Goal: Information Seeking & Learning: Learn about a topic

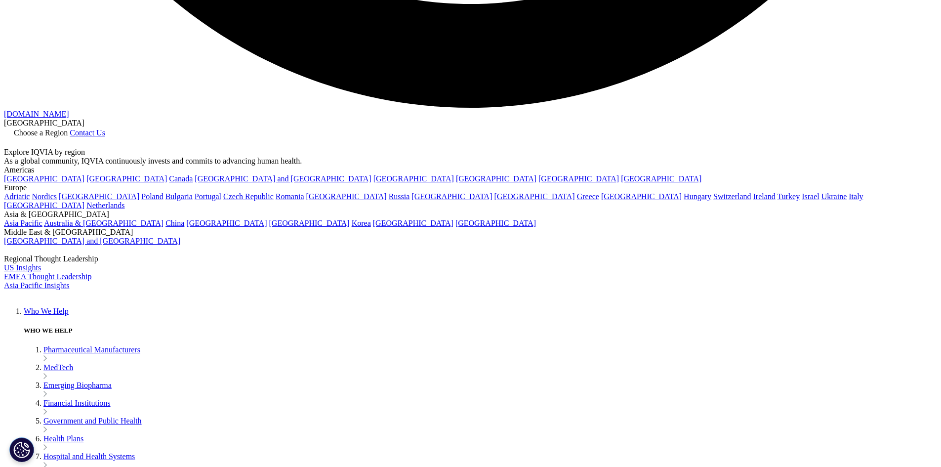
scroll to position [2588, 0]
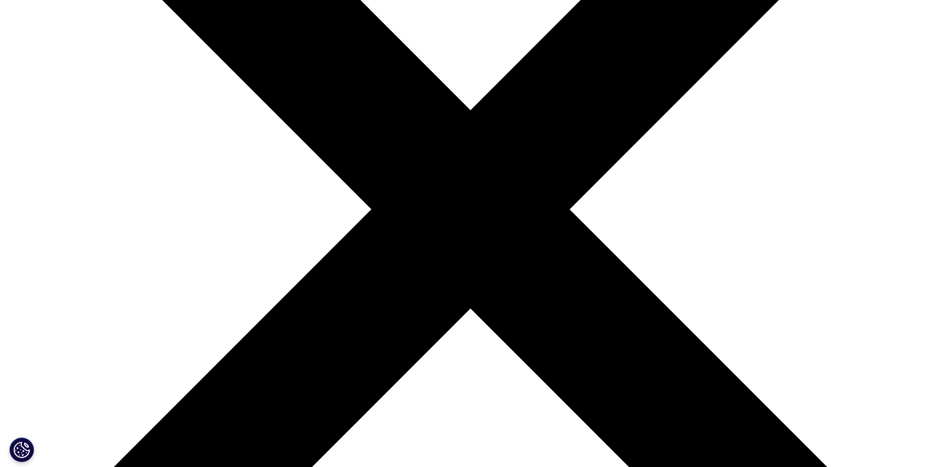
scroll to position [296, 0]
